Goal: Task Accomplishment & Management: Complete application form

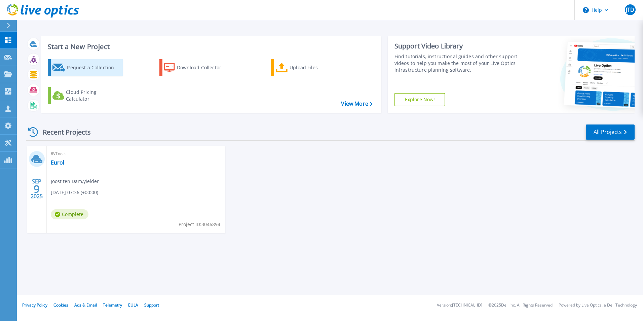
click at [93, 68] on div "Request a Collection" at bounding box center [94, 67] width 54 height 13
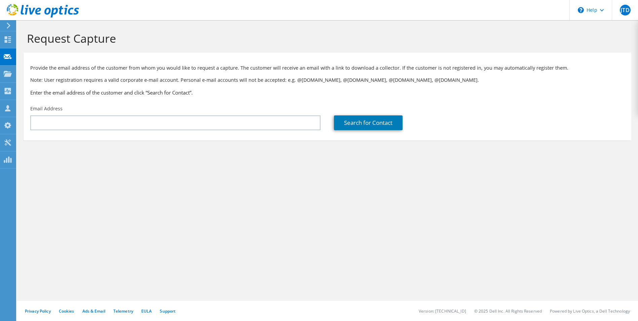
click at [176, 131] on div "Email Address" at bounding box center [176, 118] width 304 height 32
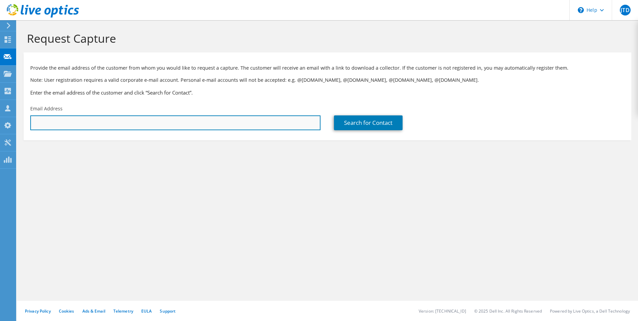
click at [174, 125] on input "text" at bounding box center [175, 122] width 290 height 15
type input "[EMAIL_ADDRESS][DOMAIN_NAME]"
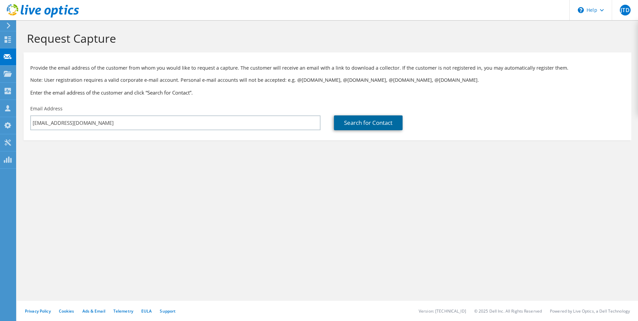
click at [358, 121] on link "Search for Contact" at bounding box center [368, 122] width 69 height 15
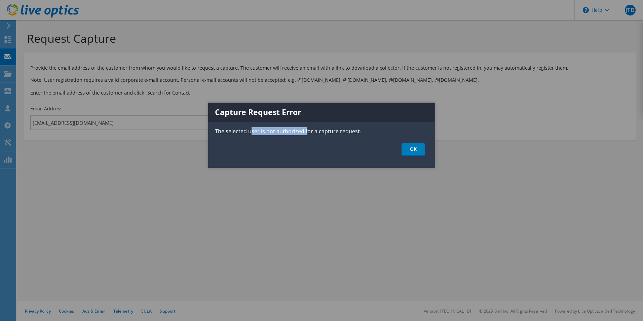
drag, startPoint x: 250, startPoint y: 130, endPoint x: 305, endPoint y: 129, distance: 54.8
click at [305, 129] on p "The selected user is not authorized for a capture request." at bounding box center [321, 131] width 227 height 8
click at [408, 145] on link "OK" at bounding box center [413, 149] width 24 height 12
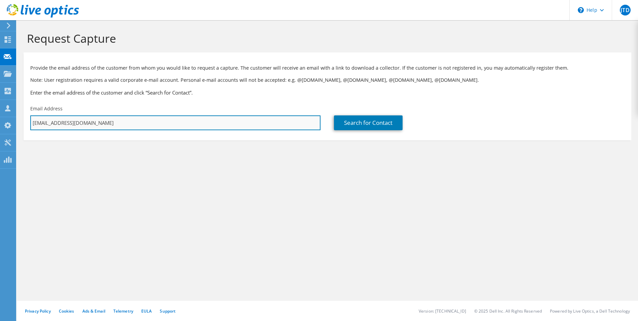
click at [238, 118] on input "[EMAIL_ADDRESS][DOMAIN_NAME]" at bounding box center [175, 122] width 290 height 15
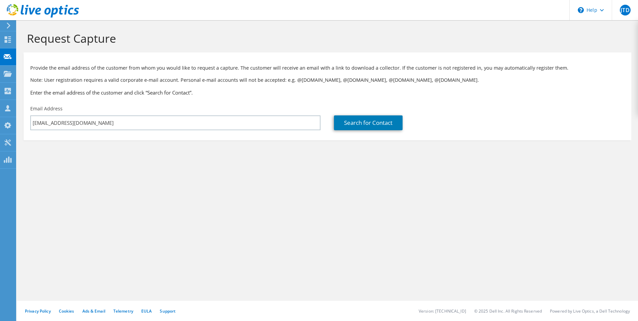
click at [459, 66] on p "Provide the email address of the customer from whom you would like to request a…" at bounding box center [327, 67] width 594 height 7
click at [81, 81] on p "Note: User registration requires a valid corporate e-mail account. Personal e-m…" at bounding box center [327, 79] width 594 height 7
drag, startPoint x: 81, startPoint y: 81, endPoint x: 176, endPoint y: 82, distance: 94.5
click at [176, 82] on p "Note: User registration requires a valid corporate e-mail account. Personal e-m…" at bounding box center [327, 79] width 594 height 7
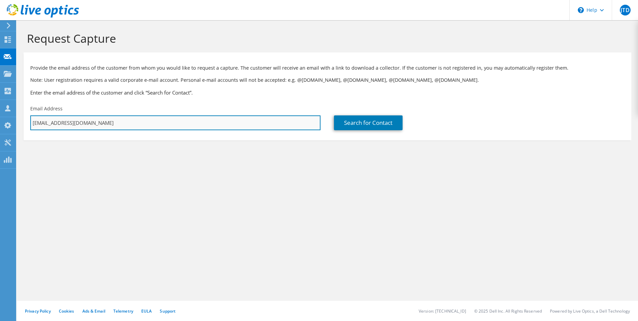
click at [98, 117] on input "[EMAIL_ADDRESS][DOMAIN_NAME]" at bounding box center [175, 122] width 290 height 15
drag, startPoint x: 119, startPoint y: 119, endPoint x: -13, endPoint y: 115, distance: 132.2
click at [0, 115] on html "JTD Partner Team Member Joost ten Dam [EMAIL_ADDRESS][DOMAIN_NAME] yielder My P…" at bounding box center [319, 160] width 638 height 321
